Goal: Book appointment/travel/reservation

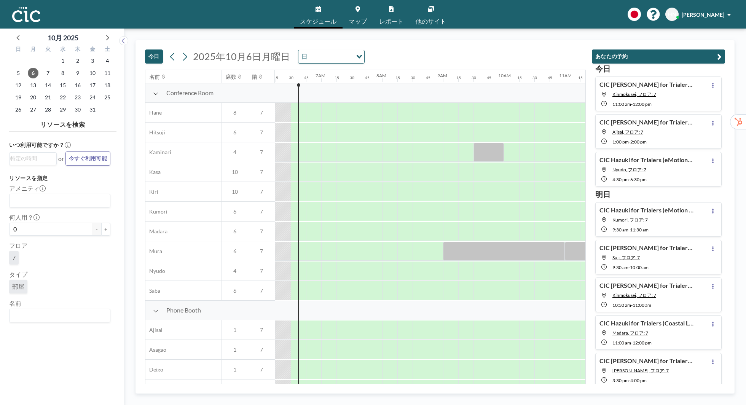
scroll to position [0, 380]
drag, startPoint x: 472, startPoint y: 363, endPoint x: 591, endPoint y: 330, distance: 123.6
click at [591, 330] on div "[DATE] [DATE] 日 Loading... 名前 席数 階 12AM 15 30 45 1AM 15 30 45 2AM 15 30 45 3AM …" at bounding box center [434, 216] width 599 height 353
click at [566, 336] on div at bounding box center [571, 329] width 15 height 19
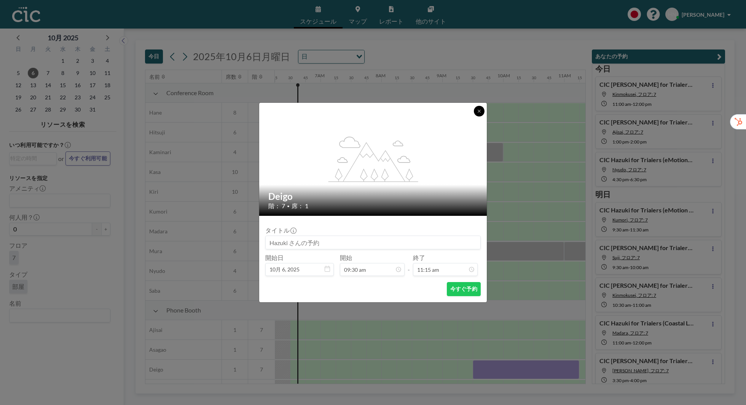
click at [480, 108] on button at bounding box center [479, 111] width 11 height 11
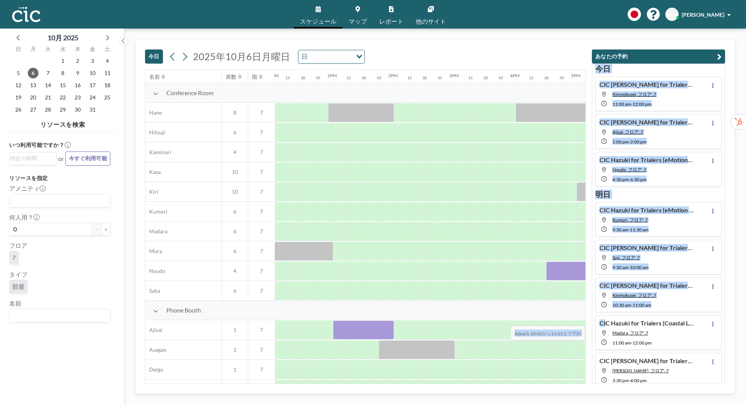
scroll to position [0, 880]
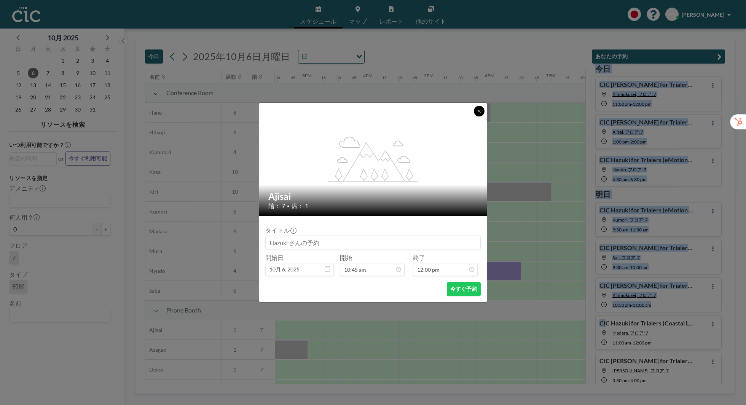
click at [478, 113] on button at bounding box center [479, 111] width 11 height 11
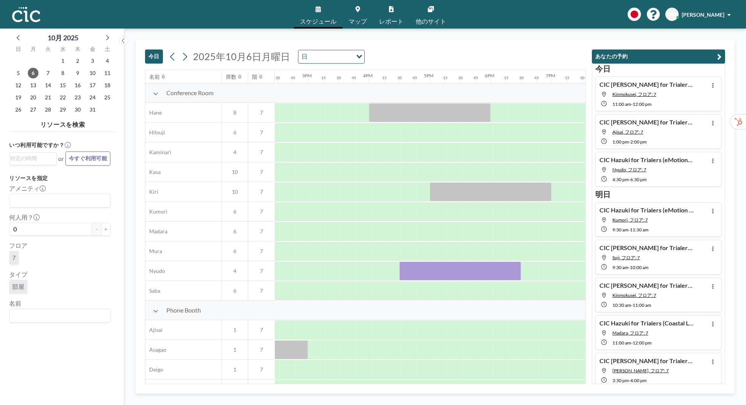
click at [731, 218] on div "[DATE] [DATE] 日 Loading... 名前 席数 階 12AM 15 30 45 1AM 15 30 45 2AM 15 30 45 3AM …" at bounding box center [434, 216] width 599 height 353
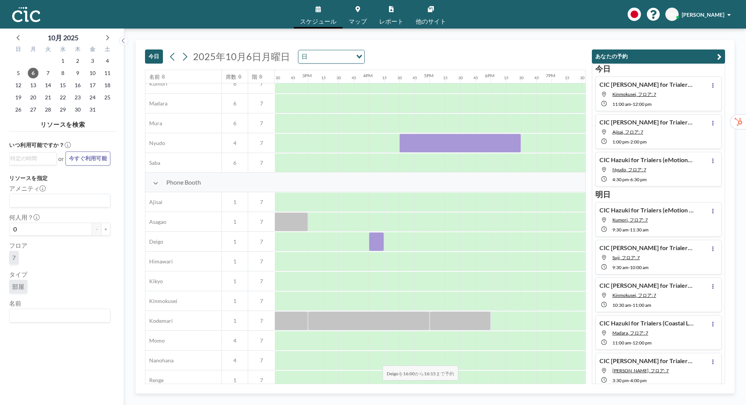
scroll to position [170, 880]
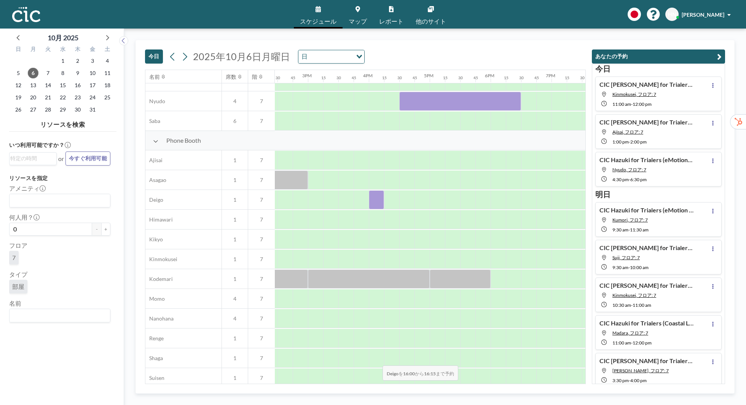
drag, startPoint x: 382, startPoint y: 368, endPoint x: 385, endPoint y: 336, distance: 31.8
click at [385, 336] on div "Phone Booth Ajisai 1 7 Asagao 1 7 Deigo 1 7 Himawari 1 7 Kikyo 1 7 Kinmokusei 1…" at bounding box center [61, 299] width 1590 height 336
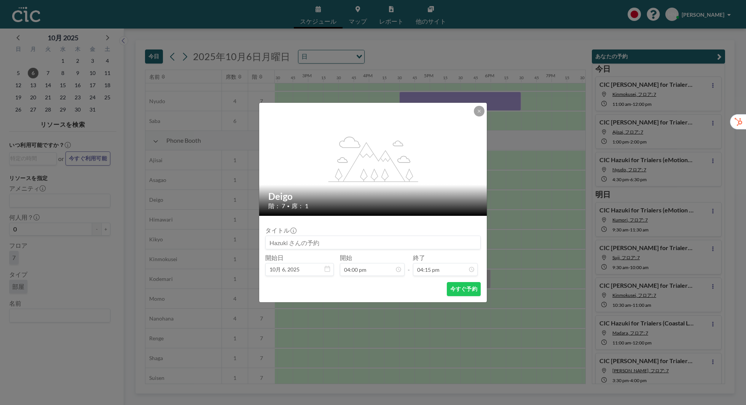
scroll to position [501, 0]
click at [481, 113] on button at bounding box center [479, 111] width 11 height 11
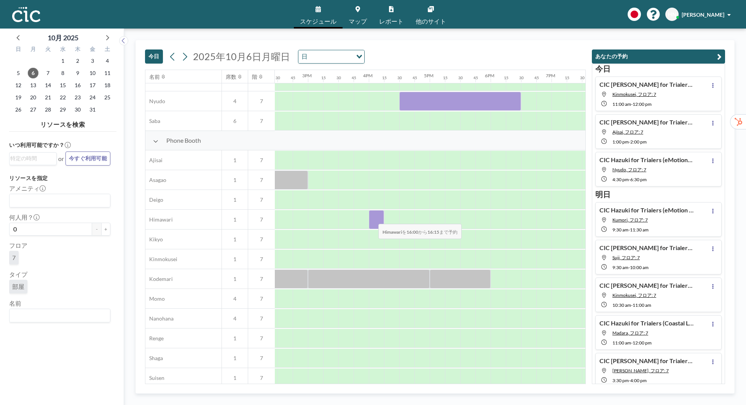
click at [372, 218] on div at bounding box center [376, 219] width 15 height 19
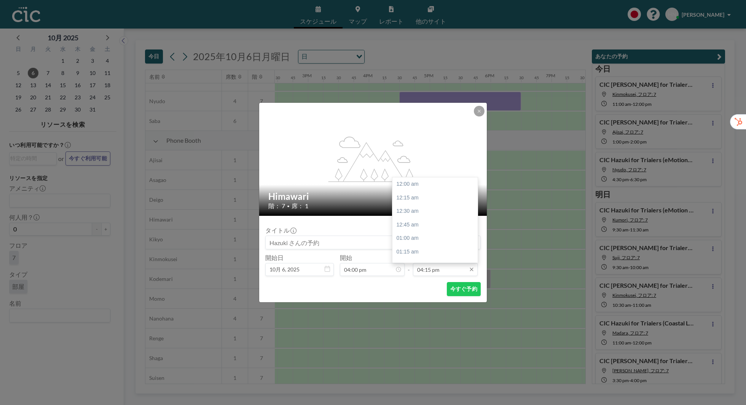
scroll to position [880, 0]
click at [431, 264] on input "04:15 pm" at bounding box center [445, 269] width 65 height 13
click at [455, 223] on div "05:00 pm" at bounding box center [434, 225] width 85 height 14
type input "05:00 pm"
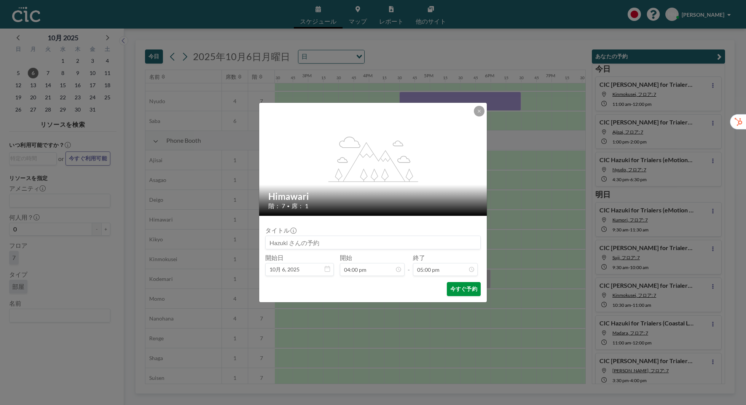
click at [465, 290] on button "今すぐ予約" at bounding box center [464, 289] width 34 height 14
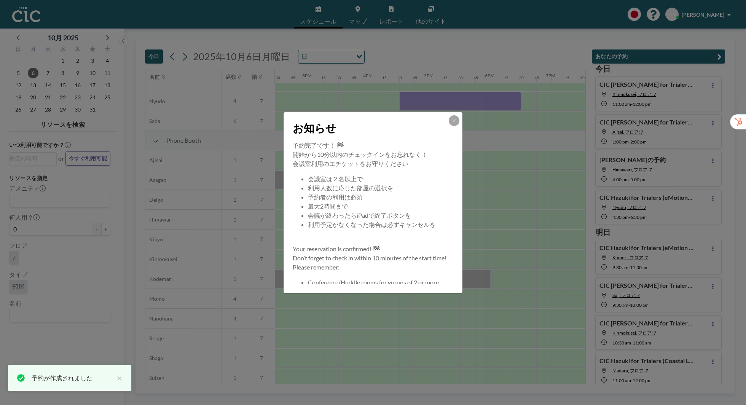
click at [448, 122] on div at bounding box center [453, 120] width 11 height 11
click at [453, 116] on button at bounding box center [453, 120] width 11 height 11
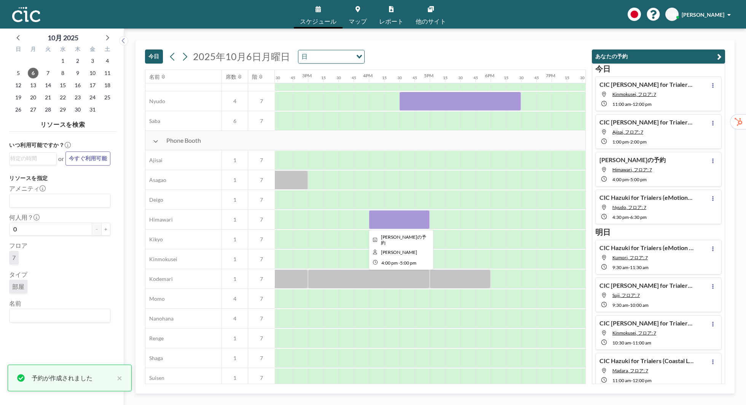
click at [406, 219] on div at bounding box center [399, 219] width 61 height 19
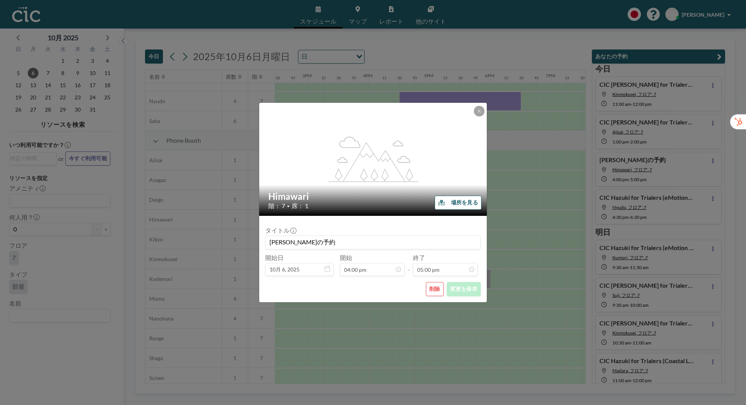
click at [290, 243] on input "[PERSON_NAME]の予約" at bounding box center [372, 242] width 215 height 13
paste input "[PERSON_NAME]"
type input "CICHazuki for Trialers ([PERSON_NAME])の予約"
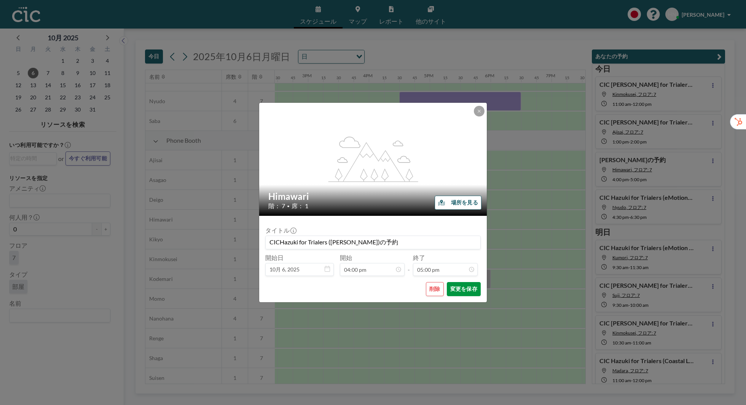
click at [461, 289] on button "変更を保存" at bounding box center [464, 289] width 34 height 14
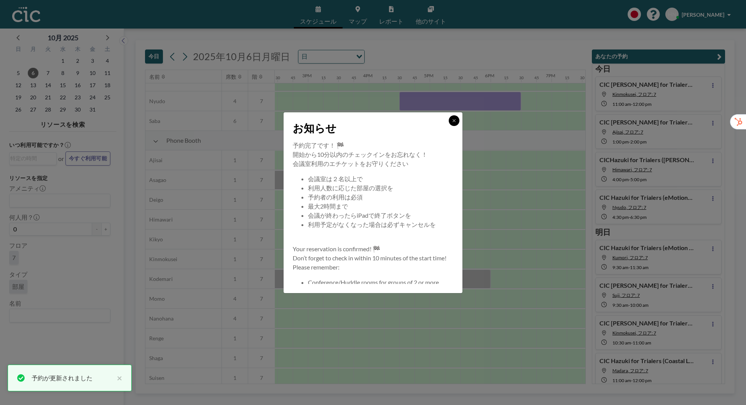
click at [458, 121] on button at bounding box center [453, 120] width 11 height 11
